Goal: Information Seeking & Learning: Learn about a topic

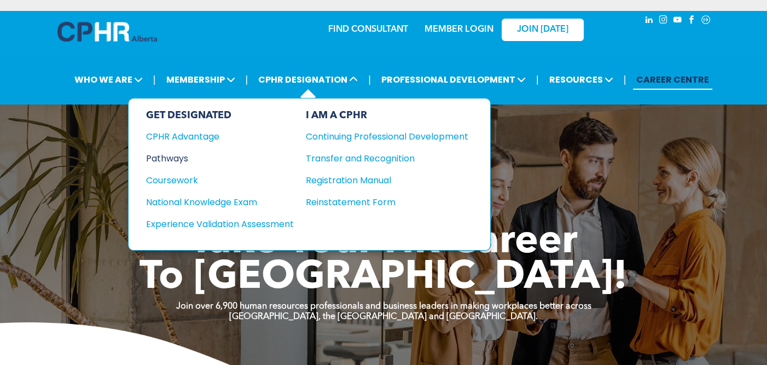
click at [176, 155] on div "Pathways" at bounding box center [212, 158] width 133 height 14
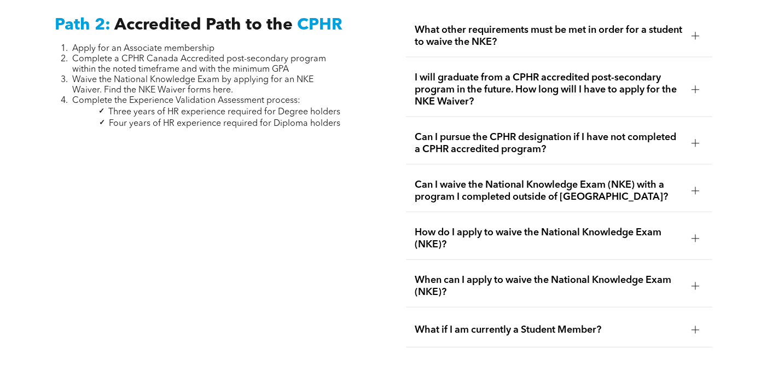
scroll to position [1725, 0]
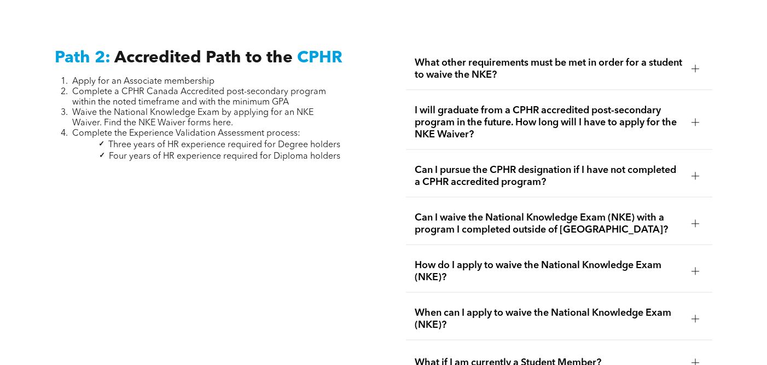
click at [692, 122] on div at bounding box center [695, 122] width 8 height 1
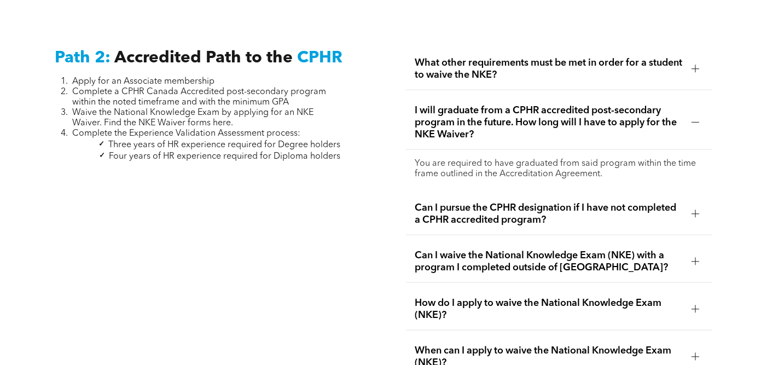
click at [693, 210] on div at bounding box center [695, 214] width 8 height 8
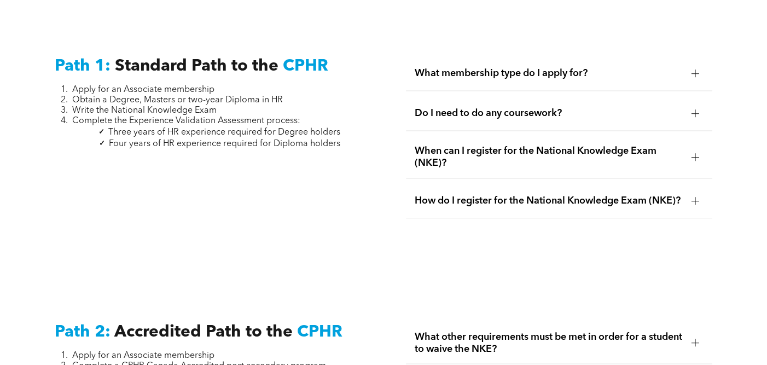
scroll to position [1288, 0]
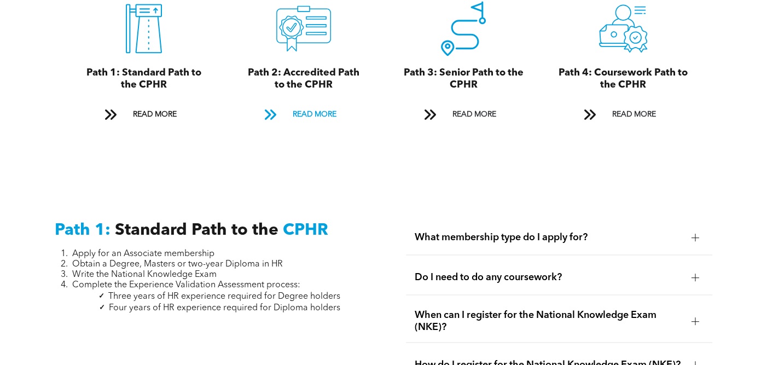
click at [299, 104] on span "READ MORE" at bounding box center [314, 114] width 51 height 20
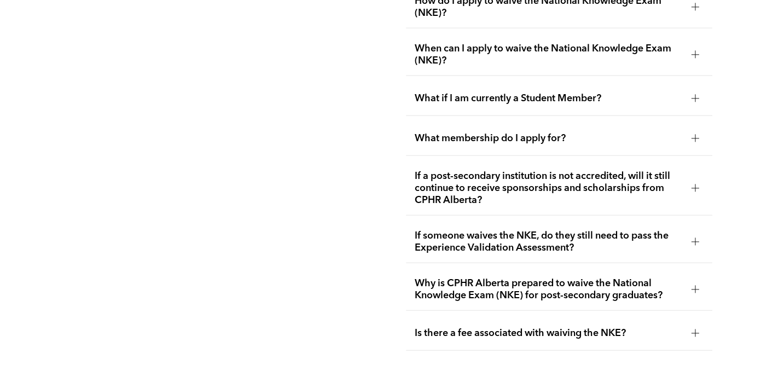
scroll to position [2102, 0]
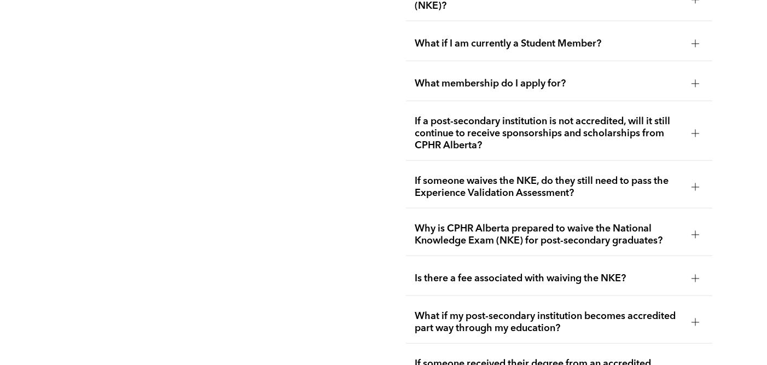
click at [497, 310] on span "What if my post-secondary institution becomes accredited part way through my ed…" at bounding box center [549, 322] width 268 height 24
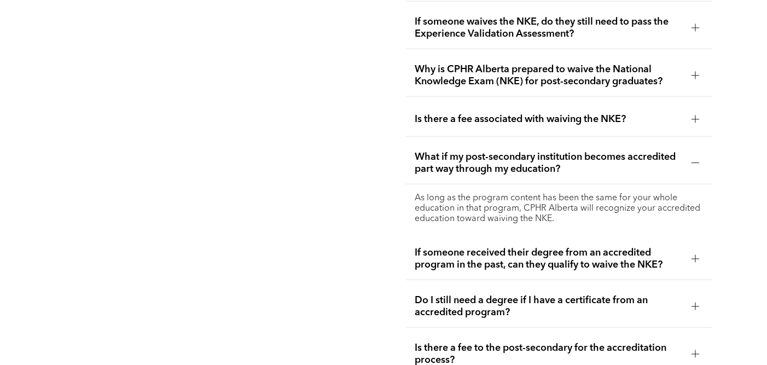
scroll to position [2212, 0]
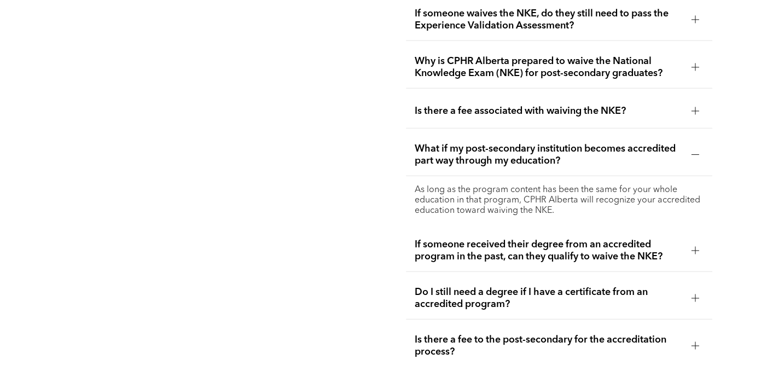
click at [443, 238] on span "If someone received their degree from an accredited program in the past, can th…" at bounding box center [549, 250] width 268 height 24
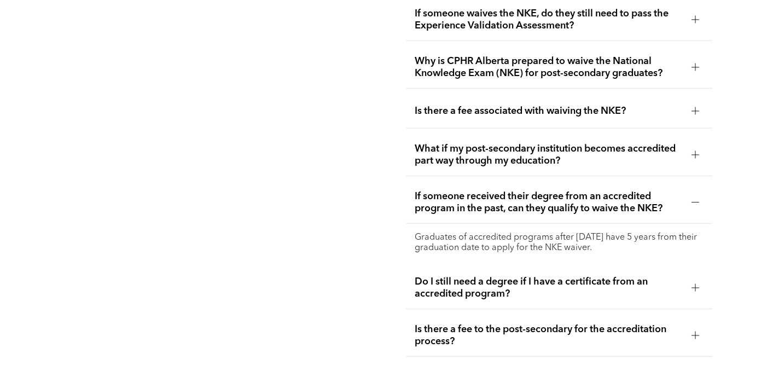
click at [435, 276] on span "Do I still need a degree if I have a certificate from an accredited program?" at bounding box center [549, 288] width 268 height 24
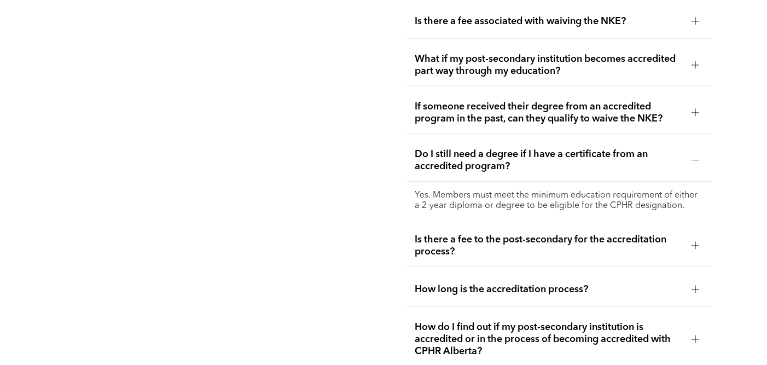
scroll to position [2321, 0]
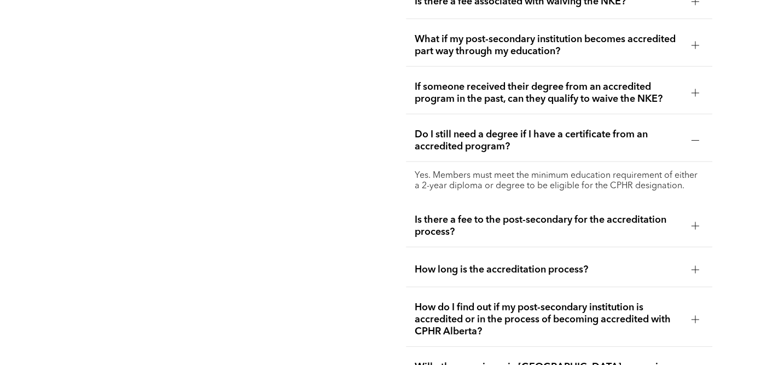
click at [462, 301] on span "How do I find out if my post-secondary institution is accredited or in the proc…" at bounding box center [549, 319] width 268 height 36
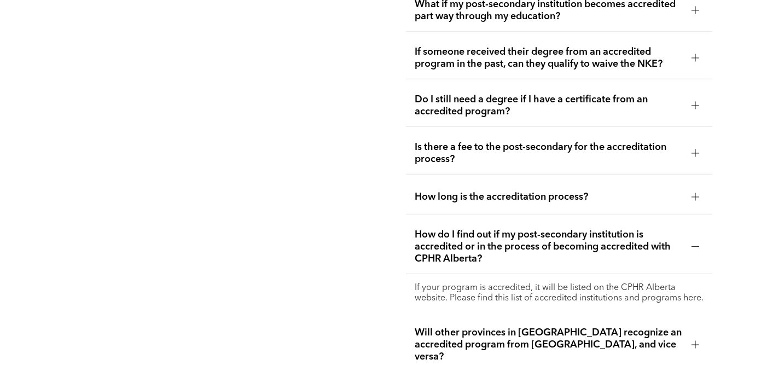
scroll to position [2376, 0]
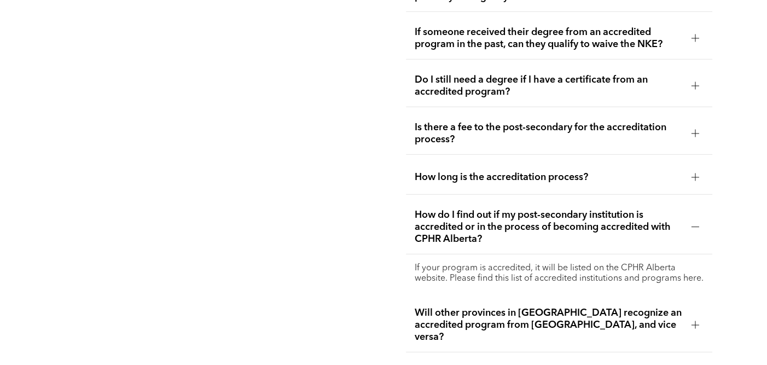
click at [471, 307] on span "Will other provinces in Canada recognize an accredited program from Alberta, an…" at bounding box center [549, 325] width 268 height 36
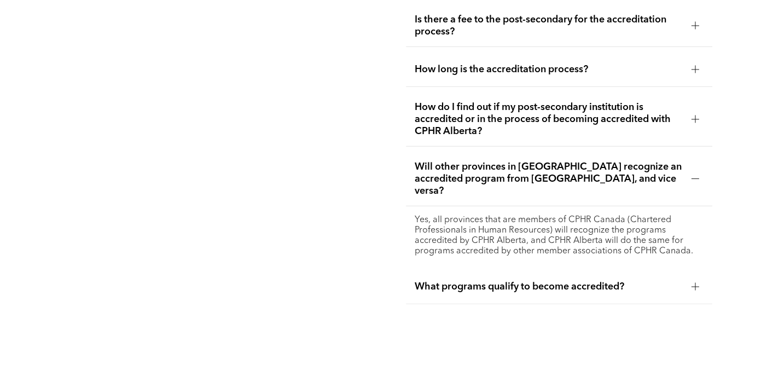
scroll to position [2485, 0]
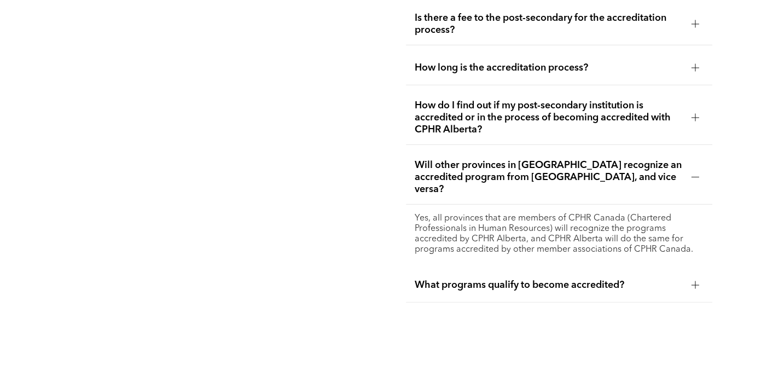
click at [532, 279] on span "What programs qualify to become accredited?" at bounding box center [549, 285] width 268 height 12
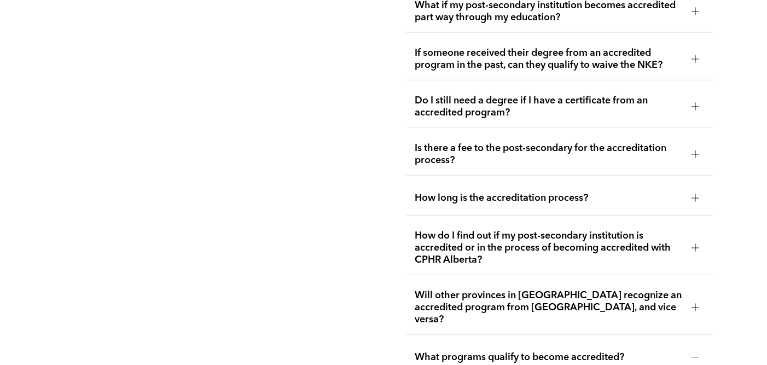
scroll to position [2321, 0]
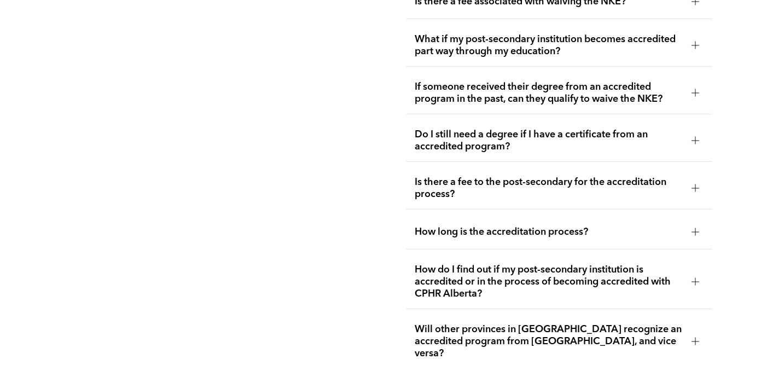
click at [451, 264] on span "How do I find out if my post-secondary institution is accredited or in the proc…" at bounding box center [549, 282] width 268 height 36
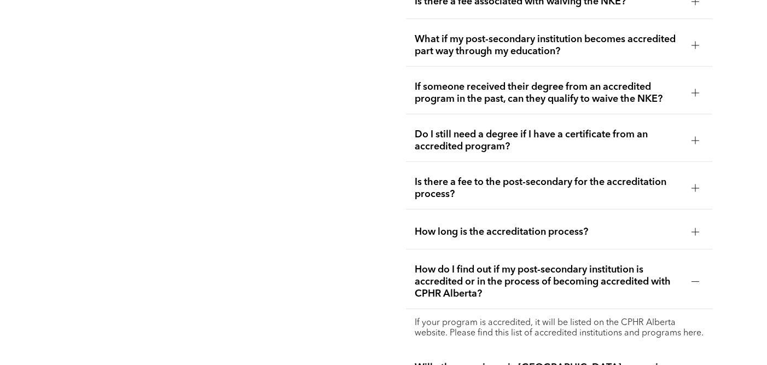
click at [480, 318] on p "If your program is accredited, it will be listed on the CPHR Alberta website. P…" at bounding box center [559, 328] width 289 height 21
click at [429, 318] on p "If your program is accredited, it will be listed on the CPHR Alberta website. P…" at bounding box center [559, 328] width 289 height 21
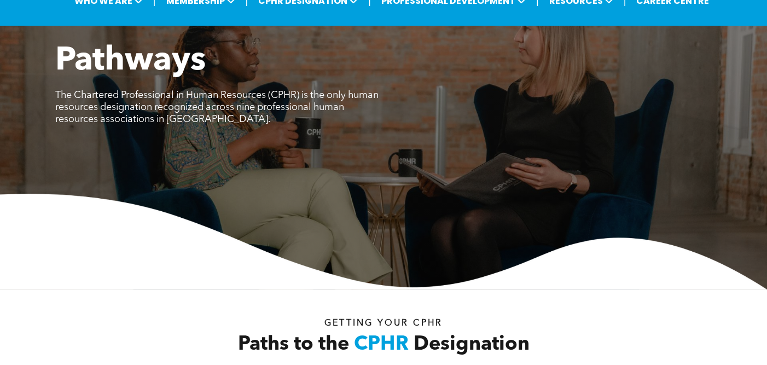
scroll to position [0, 0]
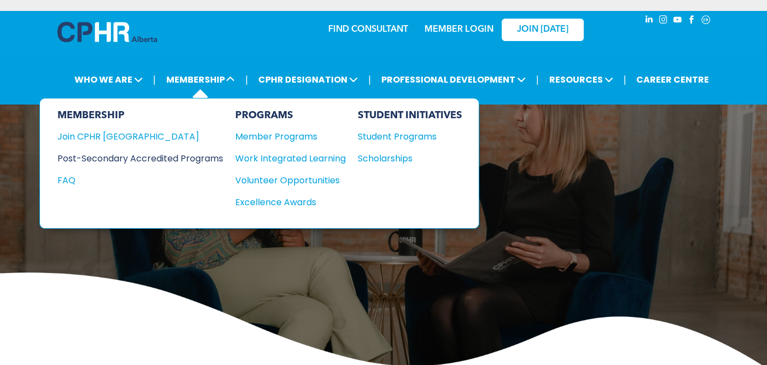
click at [177, 154] on div "Post-Secondary Accredited Programs" at bounding box center [131, 158] width 149 height 14
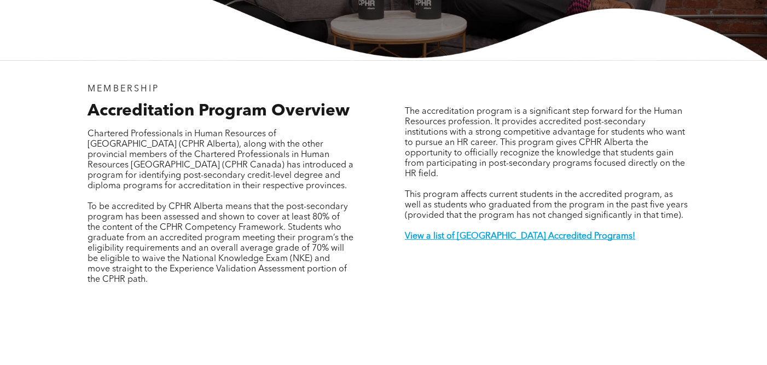
scroll to position [328, 0]
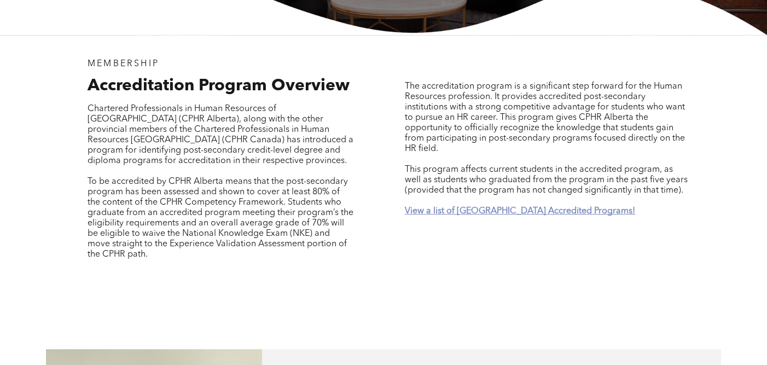
click at [479, 207] on strong "View a list of [GEOGRAPHIC_DATA] Accredited Programs!" at bounding box center [520, 211] width 230 height 9
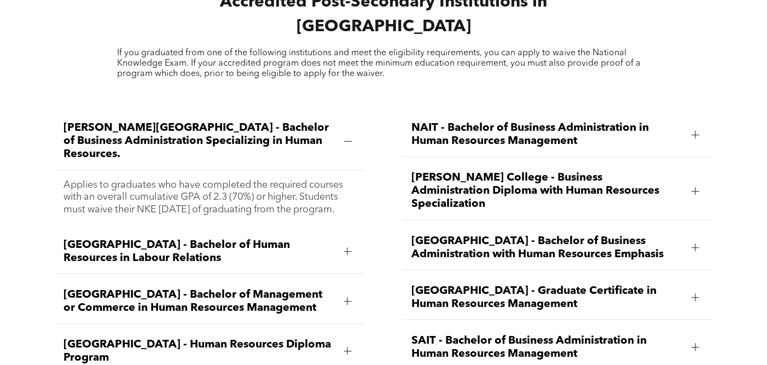
scroll to position [1471, 0]
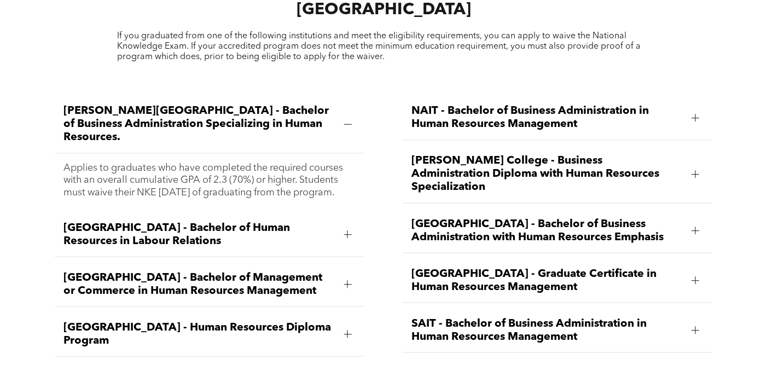
click at [346, 230] on div at bounding box center [347, 234] width 8 height 8
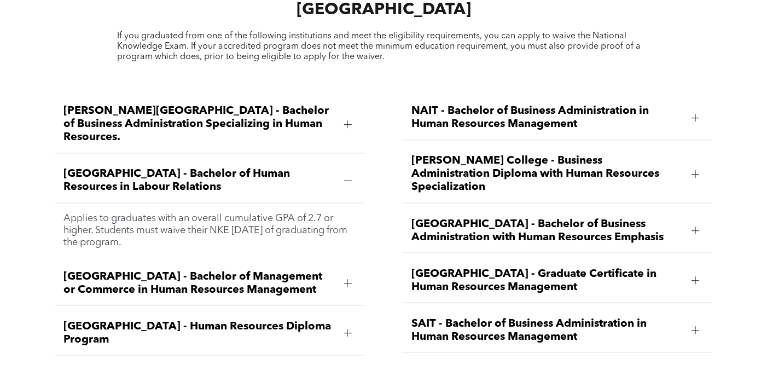
drag, startPoint x: 200, startPoint y: 199, endPoint x: 52, endPoint y: 173, distance: 150.0
click at [52, 173] on div "[PERSON_NAME][GEOGRAPHIC_DATA] - Bachelor of Business Administration Specializi…" at bounding box center [209, 350] width 327 height 526
copy p "Applies to graduates with an overall cumulative GPA of 2.7 or higher. Students …"
click at [346, 279] on div at bounding box center [347, 283] width 8 height 8
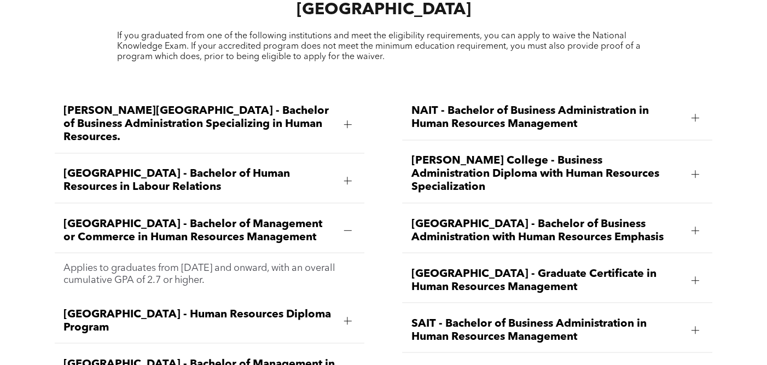
drag, startPoint x: 239, startPoint y: 125, endPoint x: 253, endPoint y: 129, distance: 14.9
click at [239, 159] on div "[GEOGRAPHIC_DATA] - Bachelor of Human Resources in Labour Relations" at bounding box center [210, 181] width 310 height 44
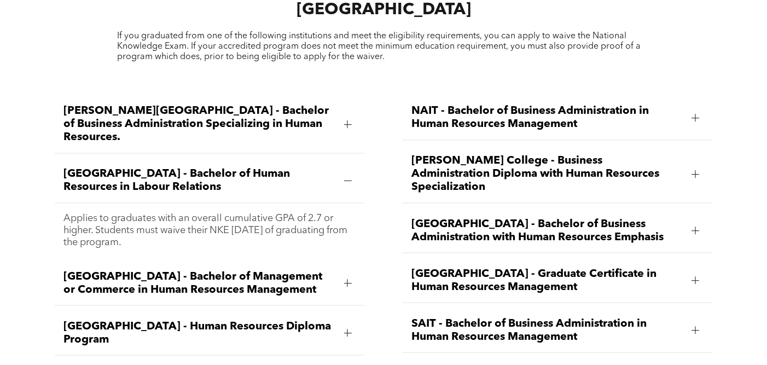
drag, startPoint x: 203, startPoint y: 197, endPoint x: 94, endPoint y: 182, distance: 111.1
click at [59, 203] on div "Applies to graduates with an overall cumulative GPA of 2.7 or higher. Students …" at bounding box center [210, 230] width 310 height 54
copy p "Applies to graduates with an overall cumulative GPA of 2.7 or higher. Students …"
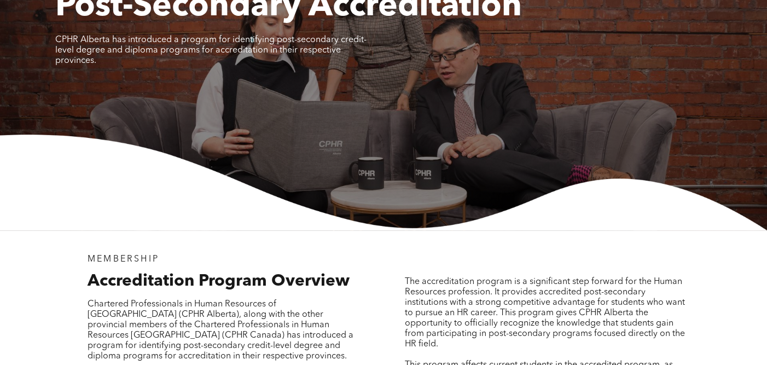
scroll to position [0, 0]
